Goal: Task Accomplishment & Management: Use online tool/utility

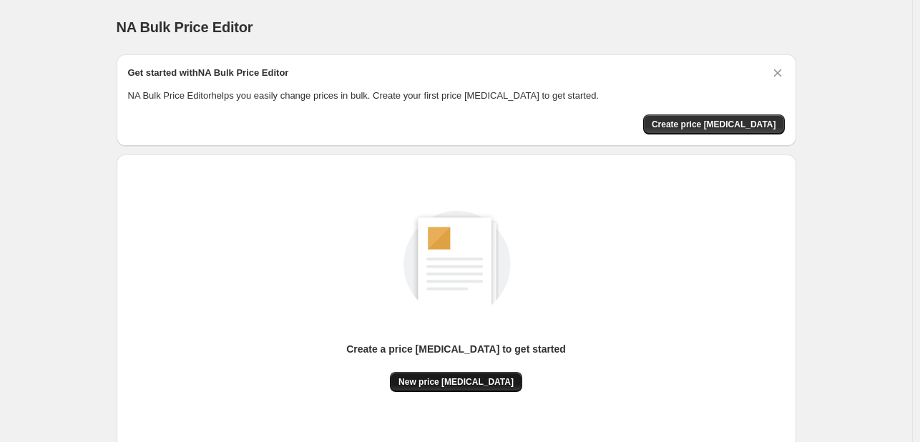
click at [426, 383] on span "New price [MEDICAL_DATA]" at bounding box center [455, 381] width 115 height 11
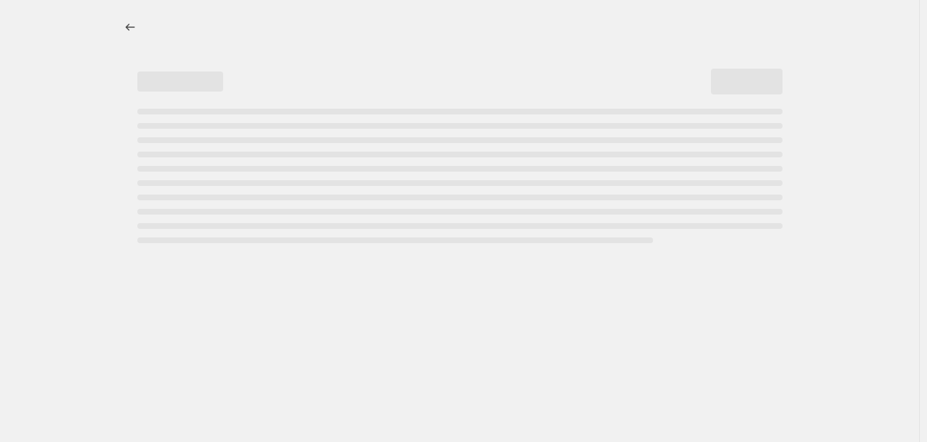
select select "percentage"
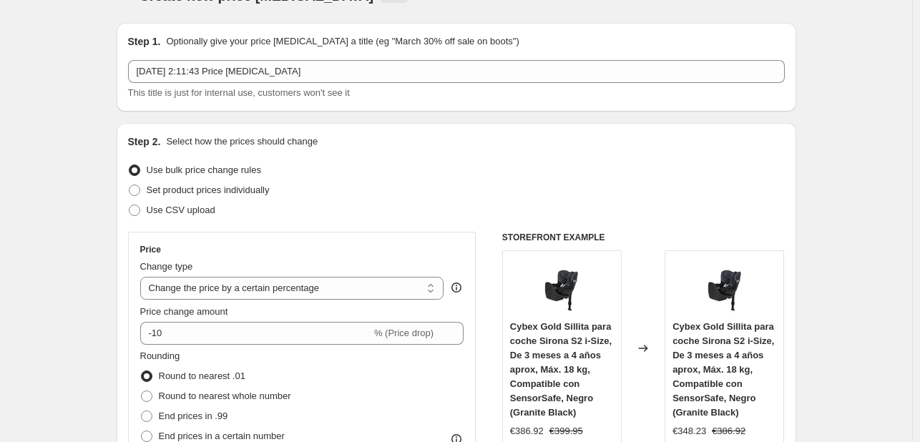
scroll to position [72, 0]
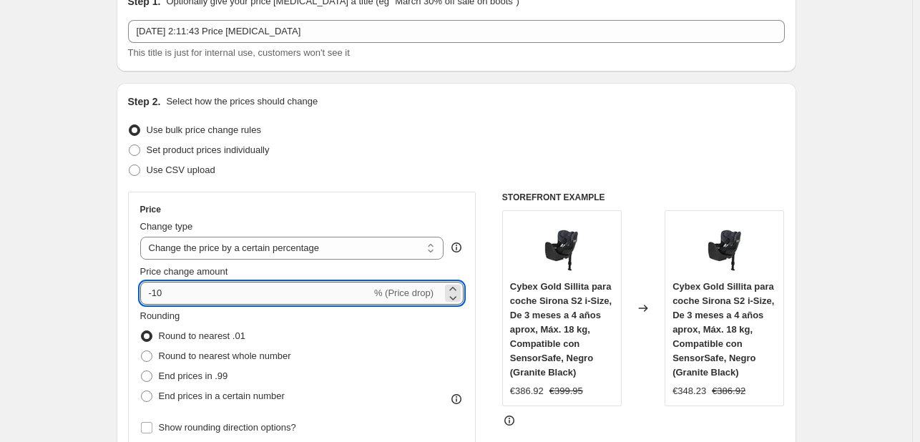
click at [271, 301] on input "-10" at bounding box center [255, 293] width 231 height 23
type input "-1"
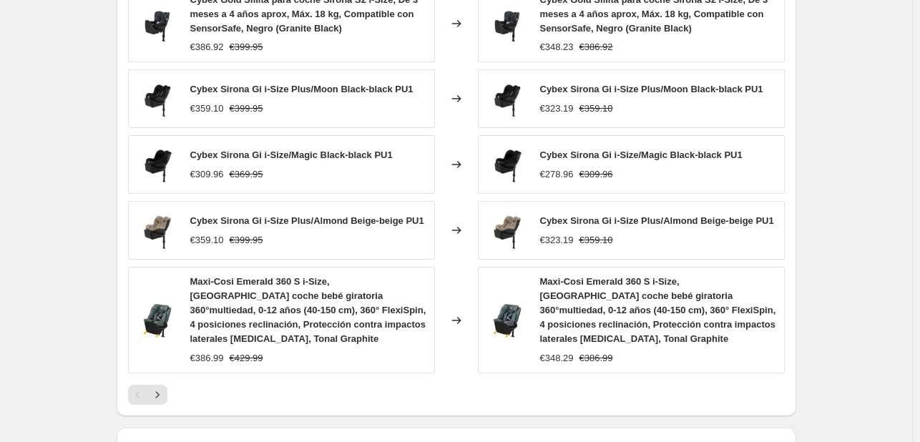
scroll to position [1039, 0]
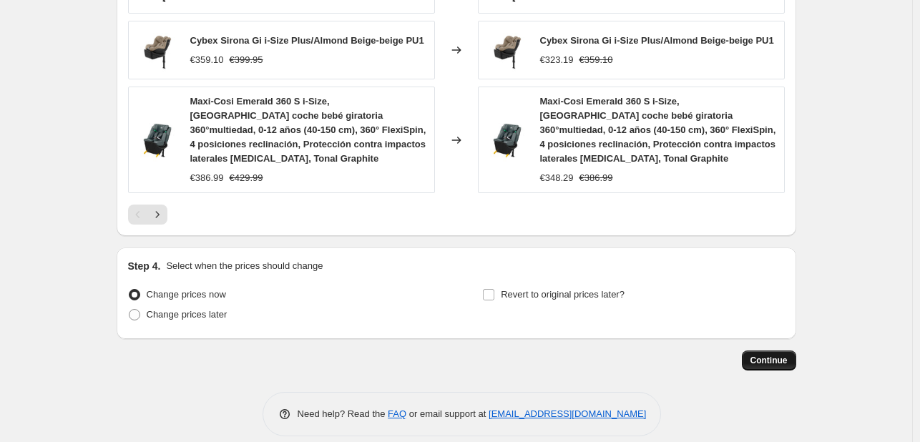
type input "-35"
click at [785, 350] on button "Continue" at bounding box center [769, 360] width 54 height 20
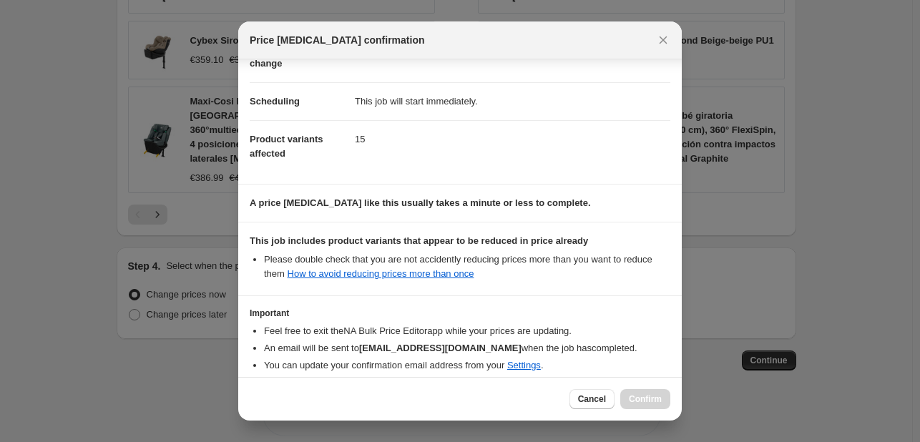
scroll to position [159, 0]
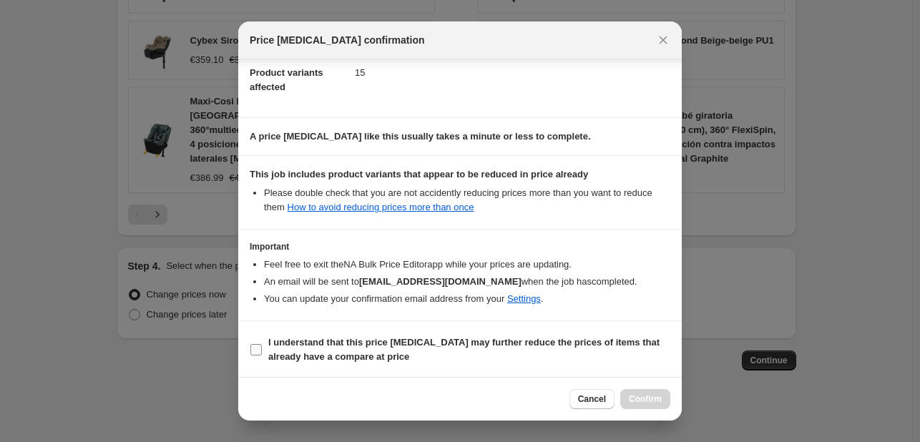
click at [408, 337] on b "I understand that this price change job may further reduce the prices of items …" at bounding box center [463, 349] width 391 height 25
click at [262, 344] on input "I understand that this price change job may further reduce the prices of items …" at bounding box center [255, 349] width 11 height 11
checkbox input "true"
click at [639, 393] on button "Confirm" at bounding box center [645, 399] width 50 height 20
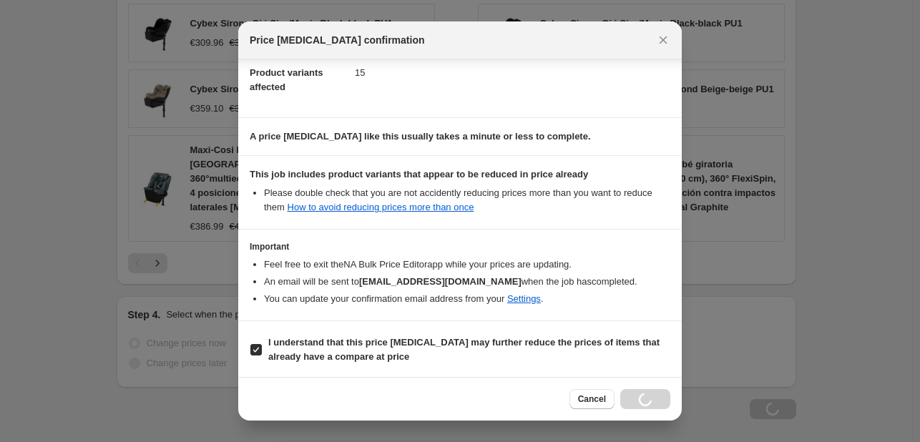
scroll to position [1087, 0]
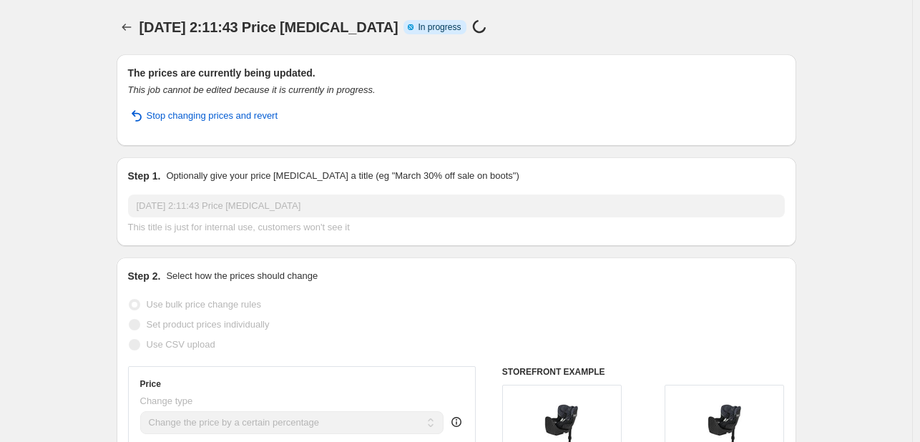
select select "percentage"
